Goal: Navigation & Orientation: Find specific page/section

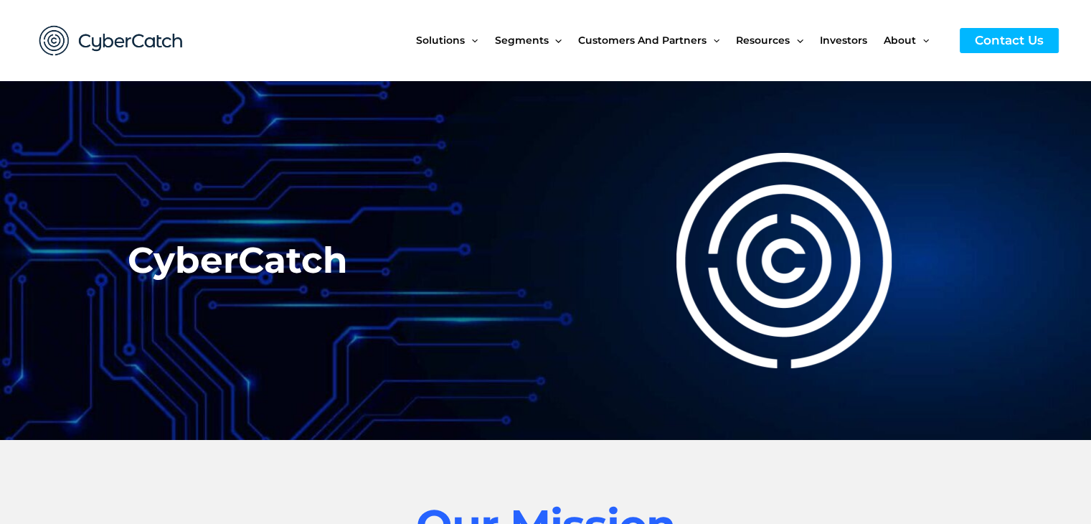
scroll to position [458, 0]
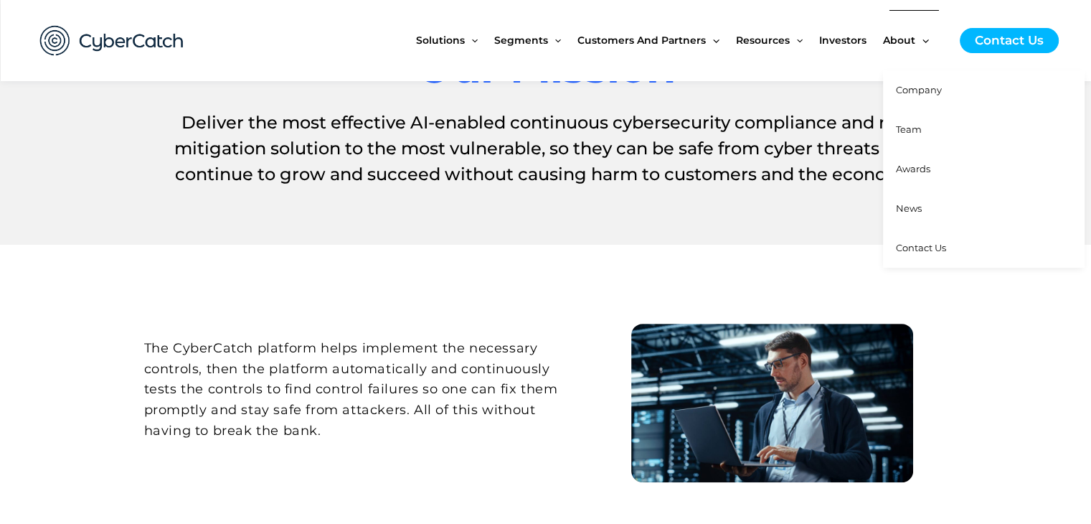
click at [907, 127] on span "Team" at bounding box center [909, 128] width 26 height 11
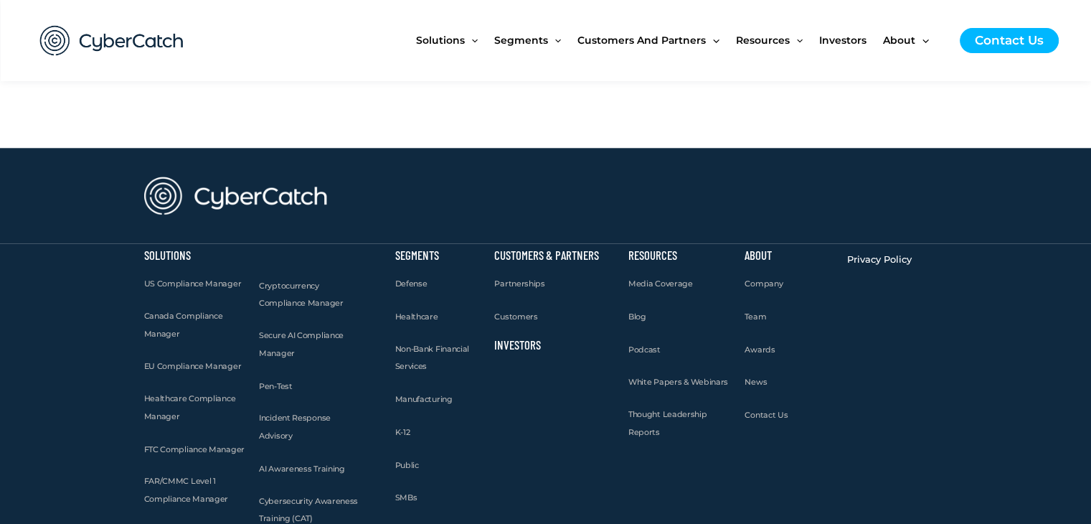
scroll to position [1578, 0]
